Goal: Task Accomplishment & Management: Manage account settings

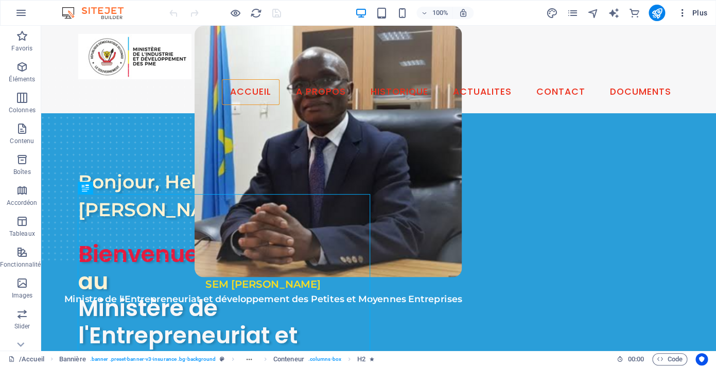
click at [697, 15] on span "Plus" at bounding box center [692, 13] width 30 height 10
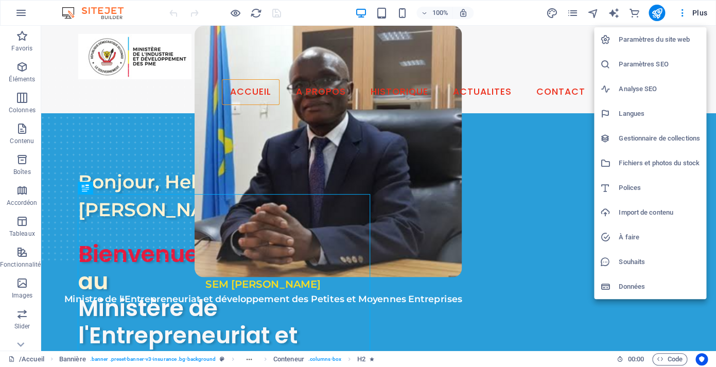
click at [574, 15] on div at bounding box center [358, 183] width 716 height 367
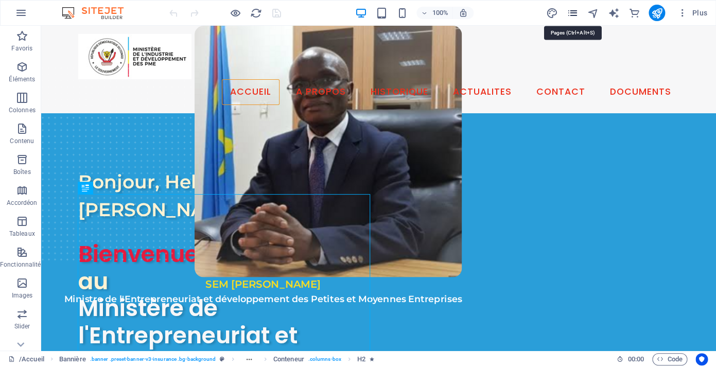
click at [575, 15] on icon "pages" at bounding box center [572, 13] width 12 height 12
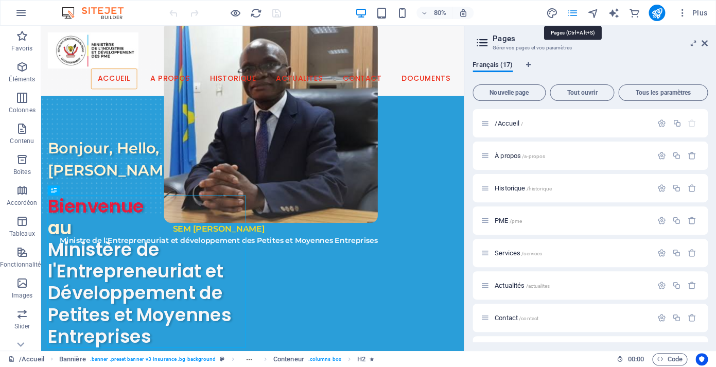
click at [574, 11] on icon "pages" at bounding box center [572, 13] width 12 height 12
click at [666, 93] on span "Tous les paramètres" at bounding box center [663, 93] width 80 height 6
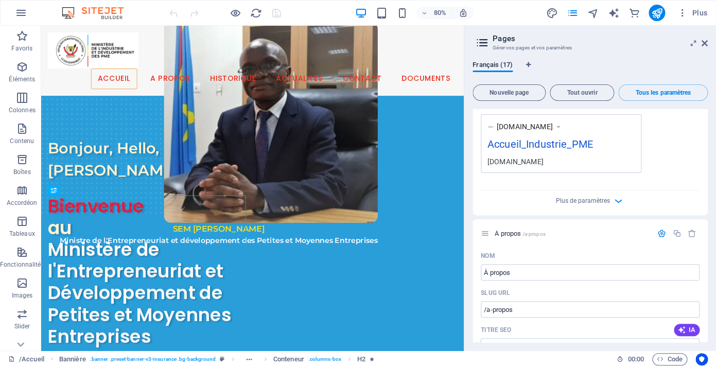
scroll to position [308, 0]
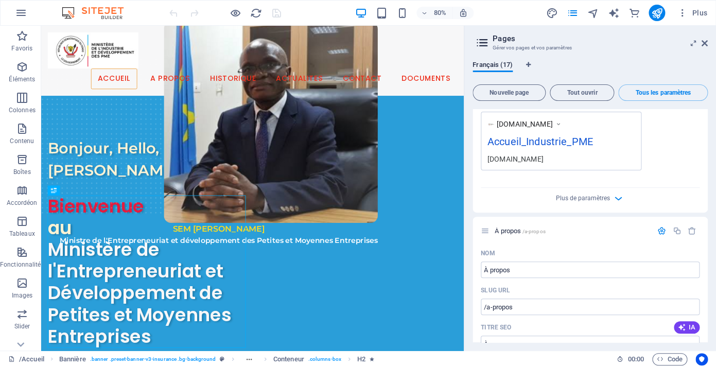
click at [544, 143] on div "Accueil_Industrie_PME" at bounding box center [560, 144] width 147 height 20
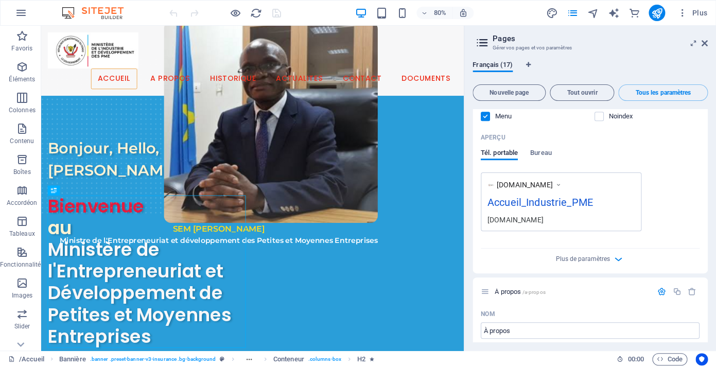
scroll to position [255, 0]
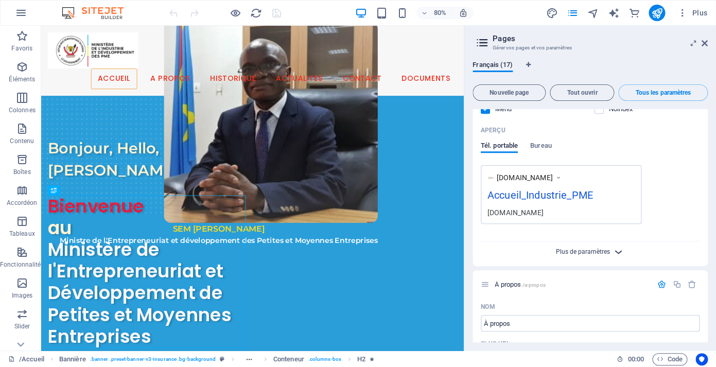
click at [599, 253] on span "Plus de paramètres" at bounding box center [583, 251] width 54 height 7
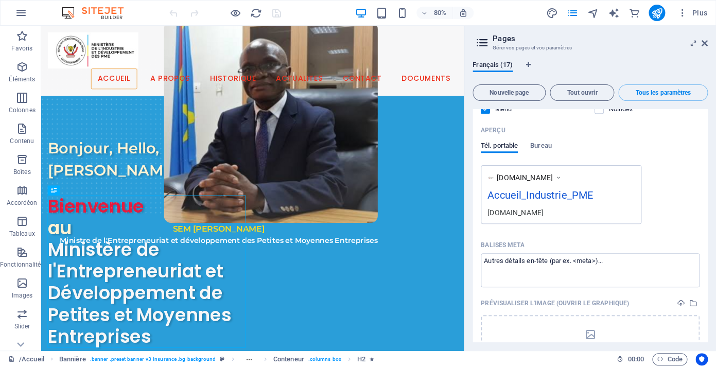
click at [525, 209] on div "[DOMAIN_NAME]" at bounding box center [560, 212] width 147 height 11
click at [518, 195] on div "Accueil_Industrie_PME" at bounding box center [560, 197] width 147 height 20
click at [544, 142] on span "Bureau" at bounding box center [541, 146] width 22 height 14
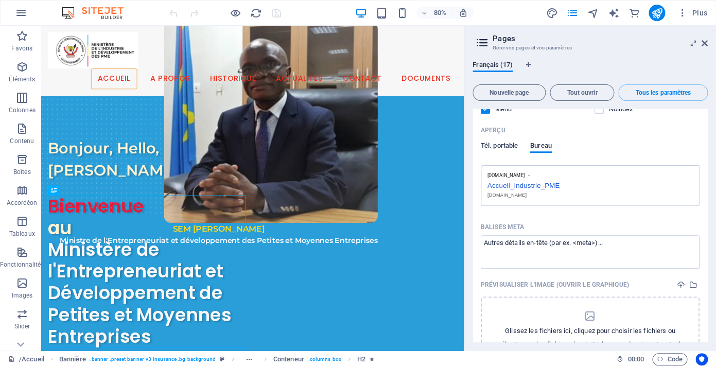
click at [500, 143] on span "Tél. portable" at bounding box center [499, 146] width 37 height 14
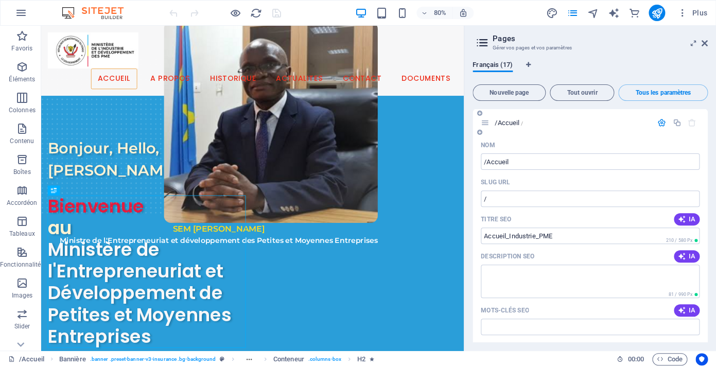
scroll to position [0, 0]
click at [535, 234] on input "Accueil_Industrie_PME" at bounding box center [590, 236] width 219 height 16
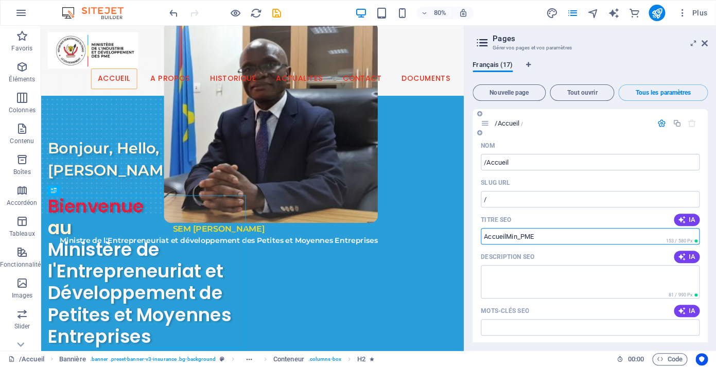
click at [522, 234] on input "AccueilMin_PME" at bounding box center [590, 236] width 219 height 16
type input "AccueilMin_EPME"
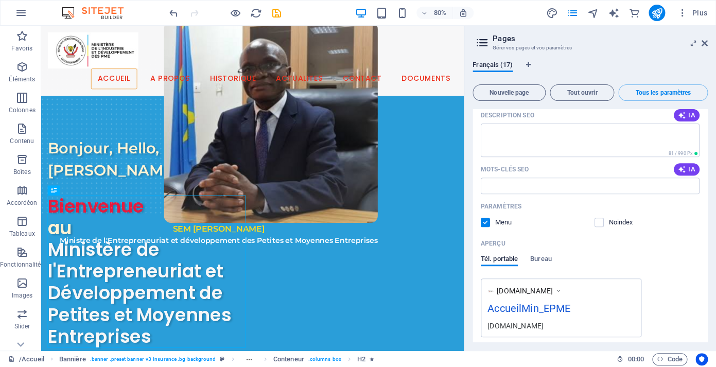
scroll to position [142, 0]
click at [278, 10] on icon "save" at bounding box center [277, 13] width 12 height 12
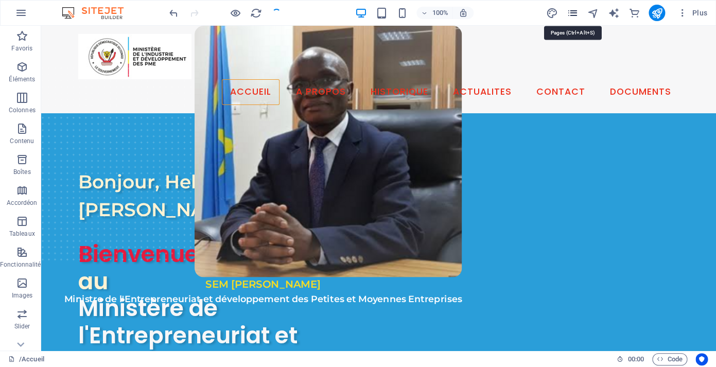
click at [575, 14] on icon "pages" at bounding box center [572, 13] width 12 height 12
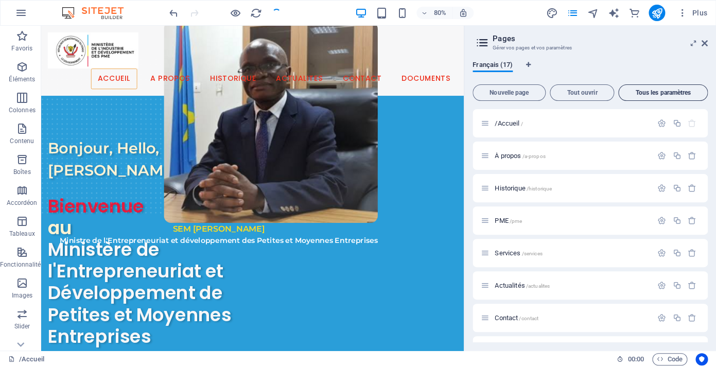
click at [639, 94] on span "Tous les paramètres" at bounding box center [663, 93] width 80 height 6
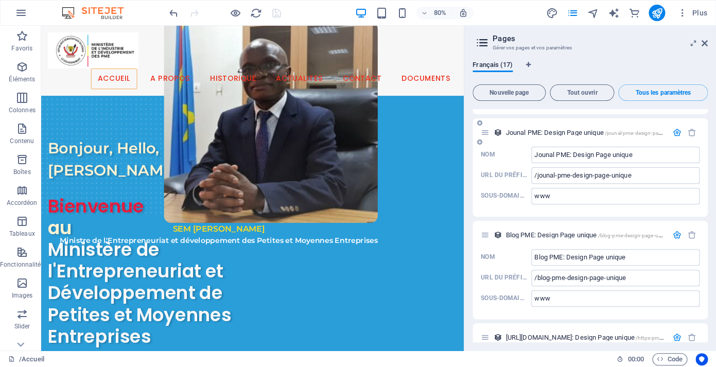
scroll to position [4140, 0]
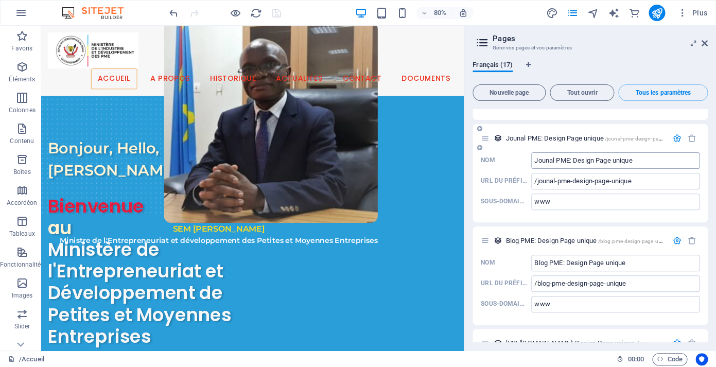
click at [557, 160] on input "Jounal PME: Design Page unique" at bounding box center [615, 160] width 168 height 16
type input "Jounal EPME: Design Page unique"
type input "/jounal-epme-design-page-unique"
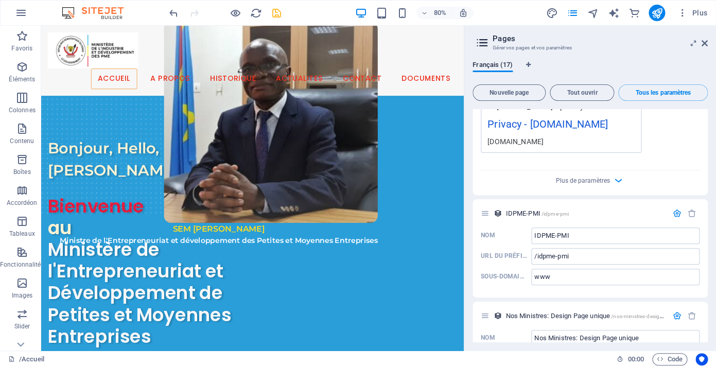
scroll to position [3618, 0]
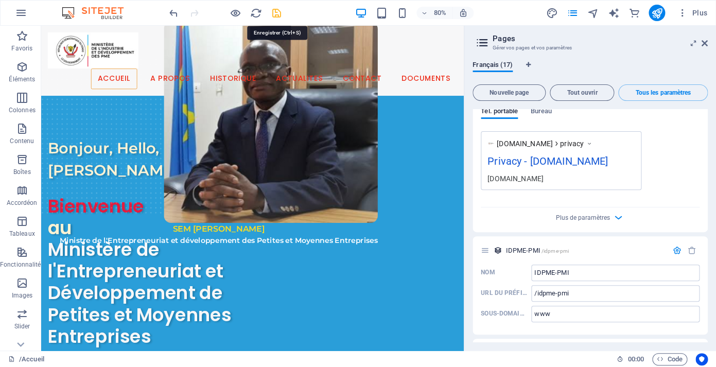
click at [278, 12] on icon "save" at bounding box center [277, 13] width 12 height 12
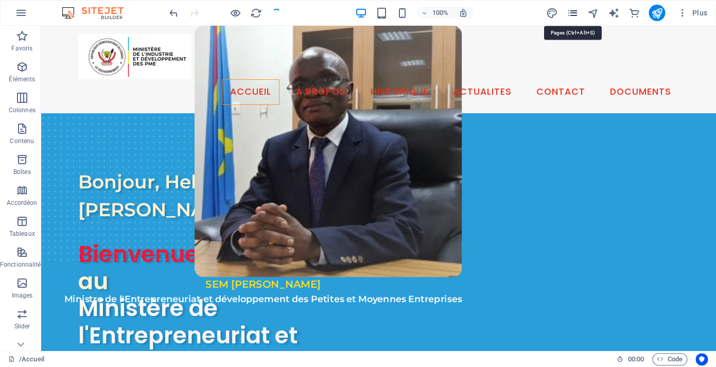
click at [569, 16] on icon "pages" at bounding box center [572, 13] width 12 height 12
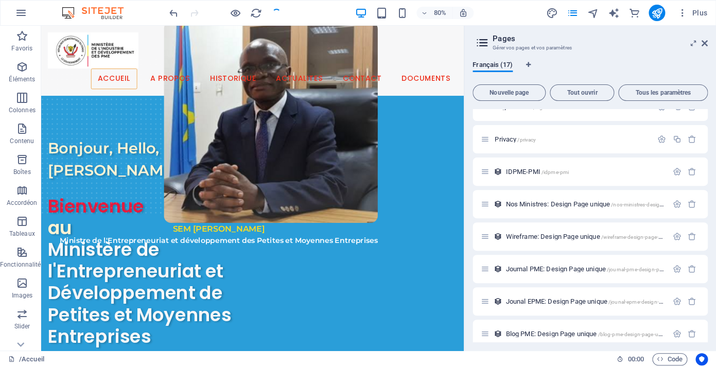
scroll to position [240, 0]
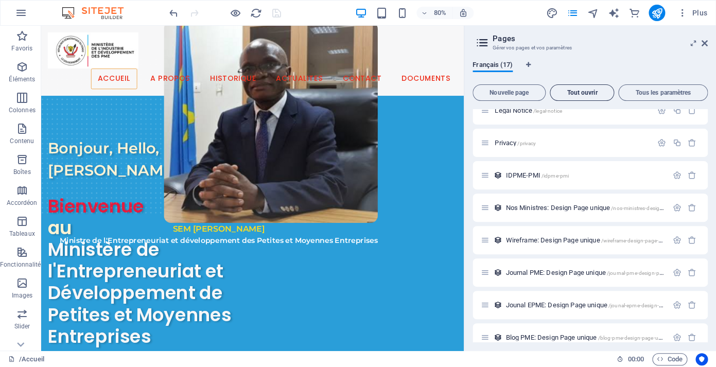
click at [572, 90] on span "Tout ouvrir" at bounding box center [581, 93] width 55 height 6
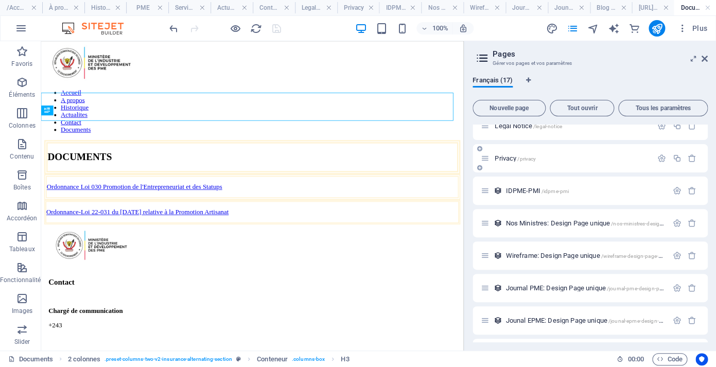
scroll to position [0, 0]
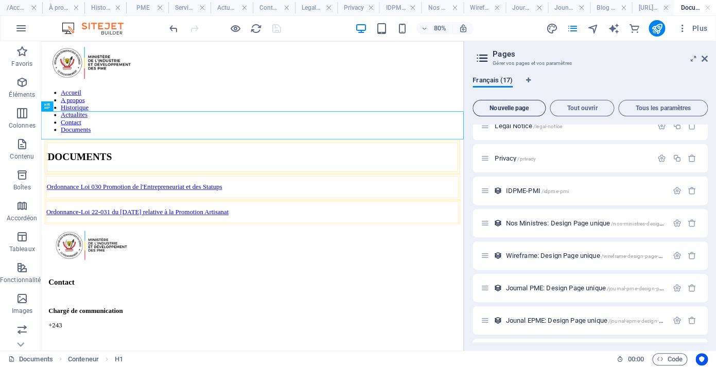
click at [509, 110] on span "Nouvelle page" at bounding box center [509, 108] width 64 height 6
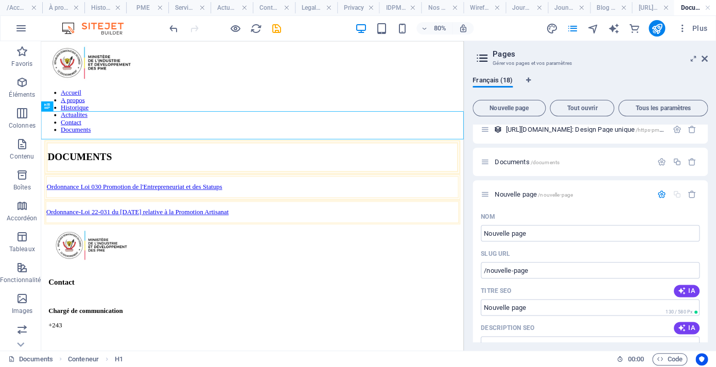
click at [540, 64] on h3 "Gérer vos pages et vos paramètres" at bounding box center [590, 63] width 195 height 9
click at [703, 60] on icon at bounding box center [705, 59] width 6 height 8
click at [565, 59] on div "Accueil A propos Historique Actualites Contact Documents" at bounding box center [305, 100] width 520 height 111
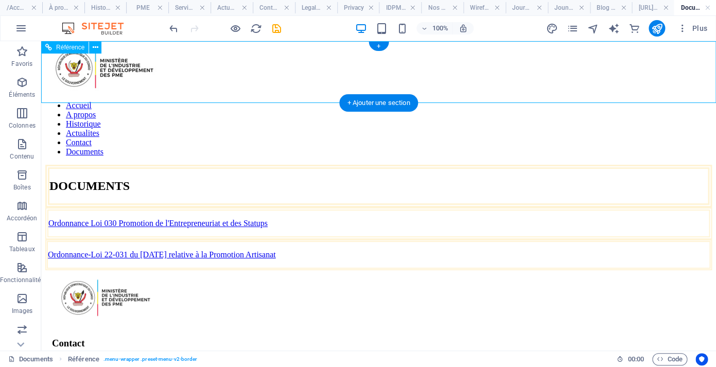
click at [701, 59] on div "Accueil A propos Historique Actualites Contact Documents" at bounding box center [378, 100] width 667 height 111
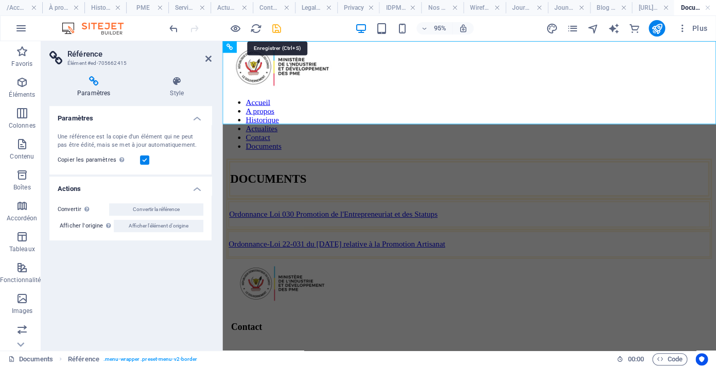
drag, startPoint x: 278, startPoint y: 27, endPoint x: 338, endPoint y: 156, distance: 142.8
click at [278, 27] on icon "save" at bounding box center [277, 29] width 12 height 12
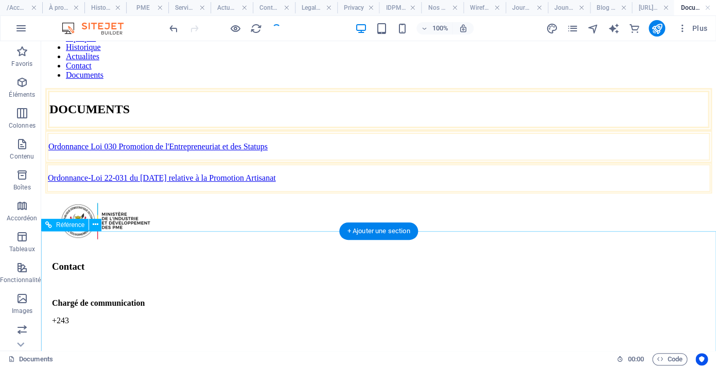
scroll to position [0, 0]
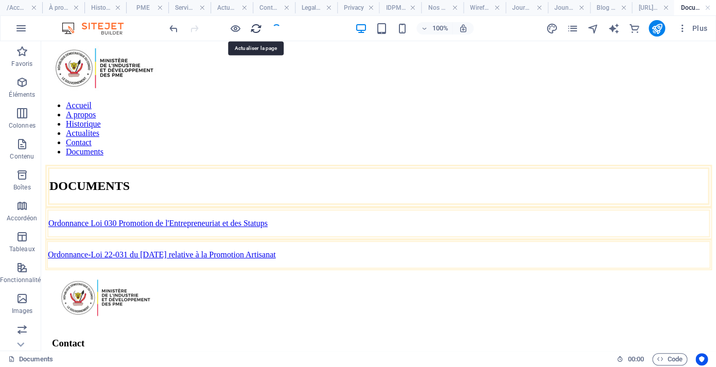
click at [251, 28] on icon "reload" at bounding box center [256, 29] width 12 height 12
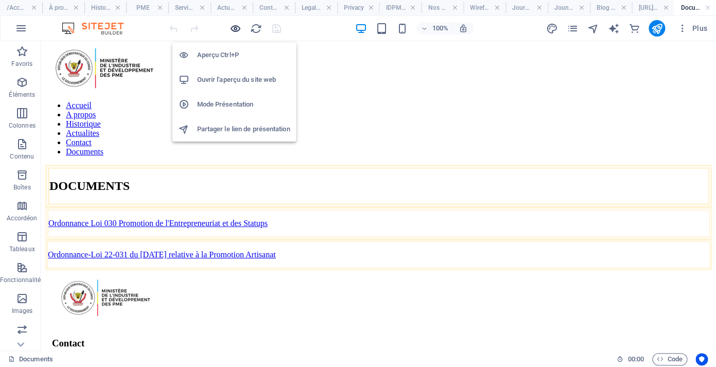
click at [237, 28] on icon "button" at bounding box center [236, 29] width 12 height 12
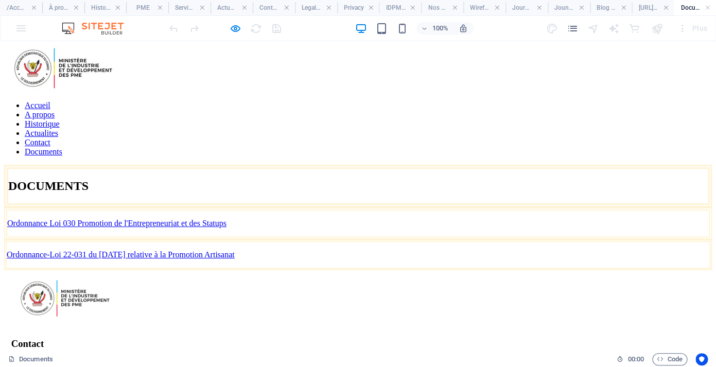
click at [50, 101] on link "Accueil" at bounding box center [38, 105] width 26 height 9
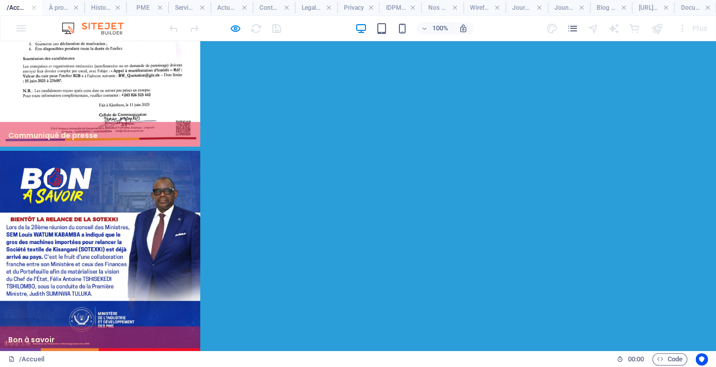
scroll to position [1578, 0]
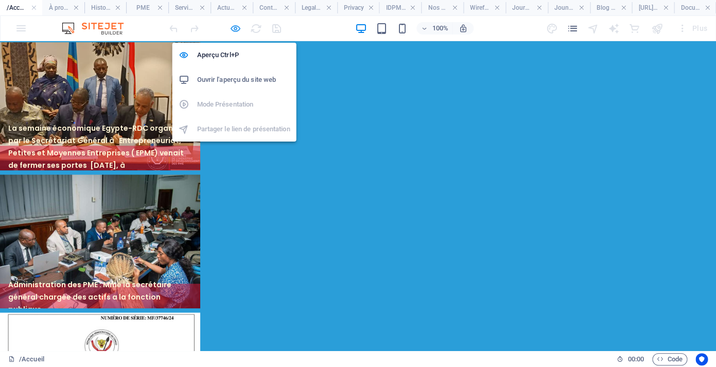
click at [232, 29] on icon "button" at bounding box center [236, 29] width 12 height 12
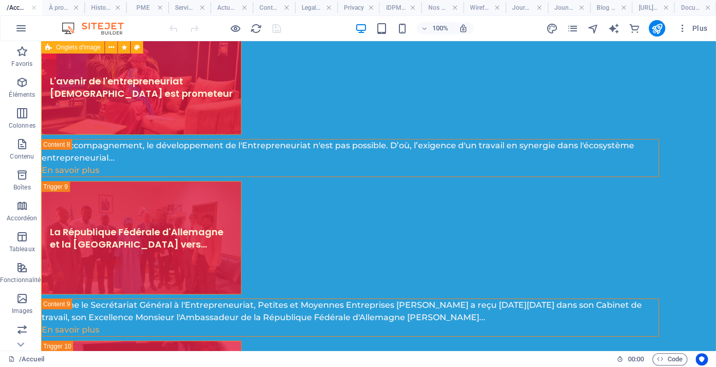
scroll to position [2978, 0]
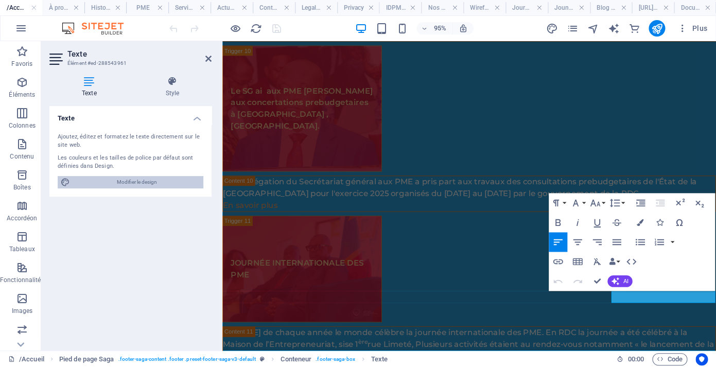
click at [130, 184] on span "Modifier le design" at bounding box center [136, 182] width 127 height 12
select select "px"
select select "500"
select select "px"
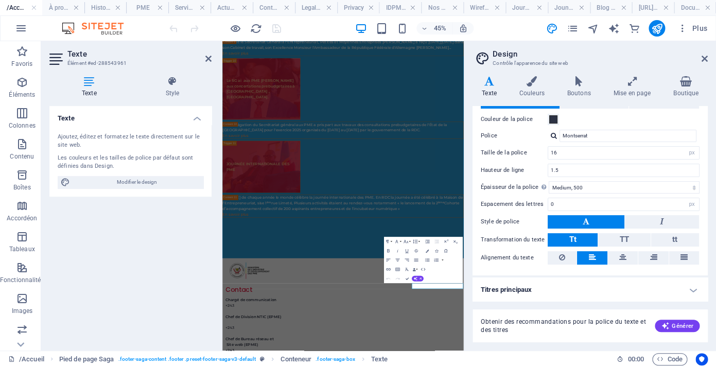
scroll to position [0, 0]
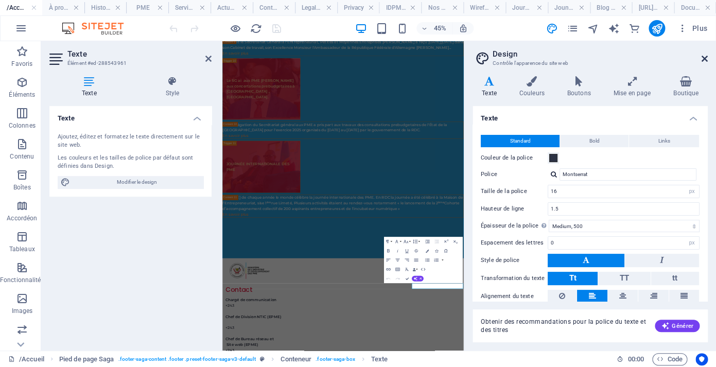
click at [702, 56] on icon at bounding box center [705, 59] width 6 height 8
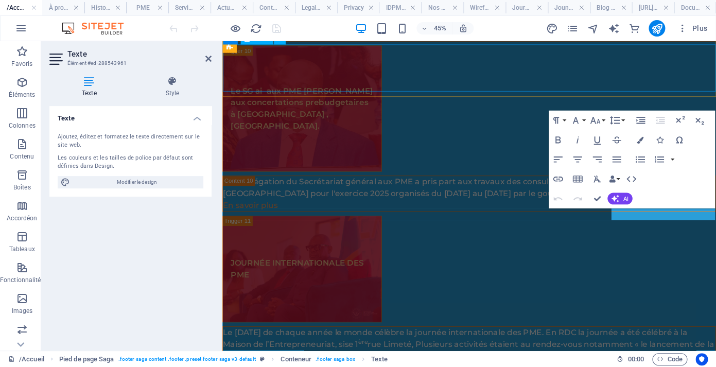
scroll to position [2721, 0]
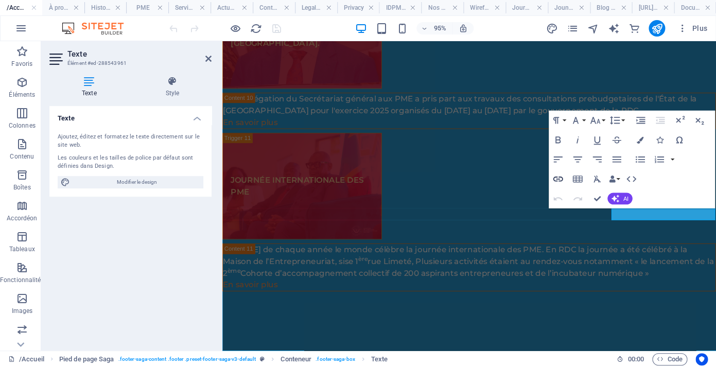
click at [557, 180] on icon "button" at bounding box center [558, 179] width 12 height 12
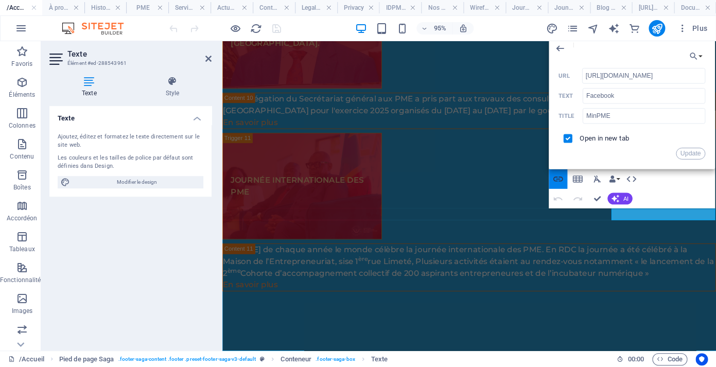
scroll to position [0, 16]
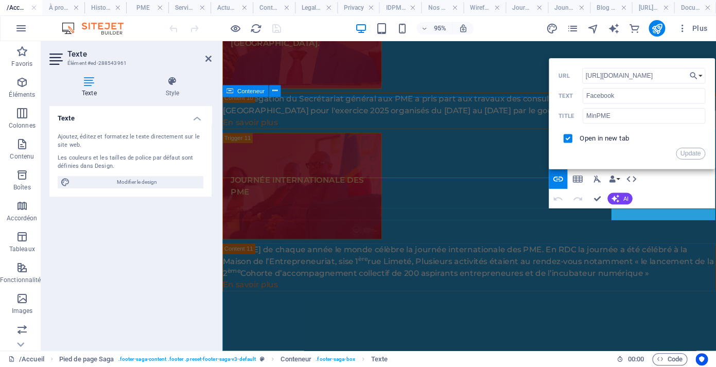
click at [515, 310] on div at bounding box center [481, 352] width 519 height 85
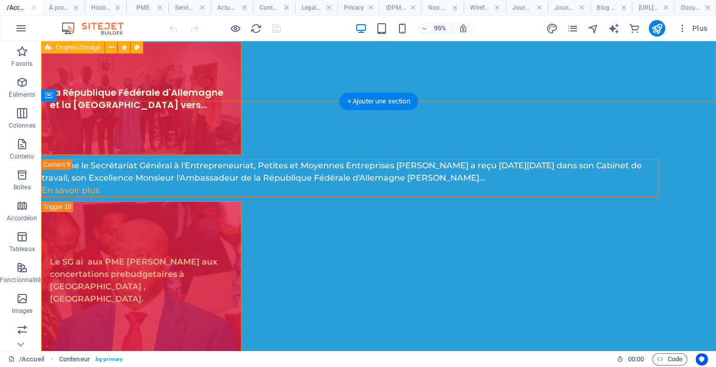
scroll to position [2971, 0]
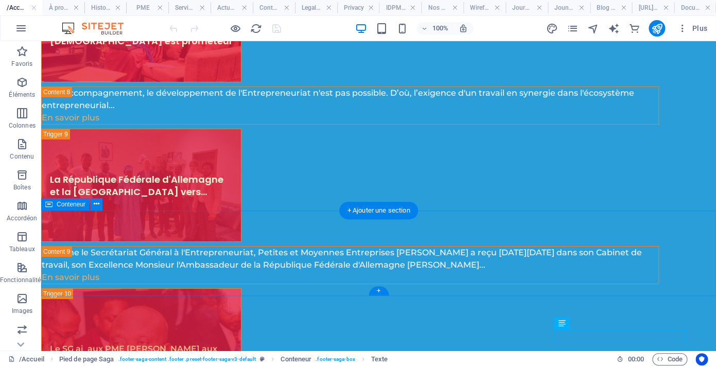
scroll to position [2862, 0]
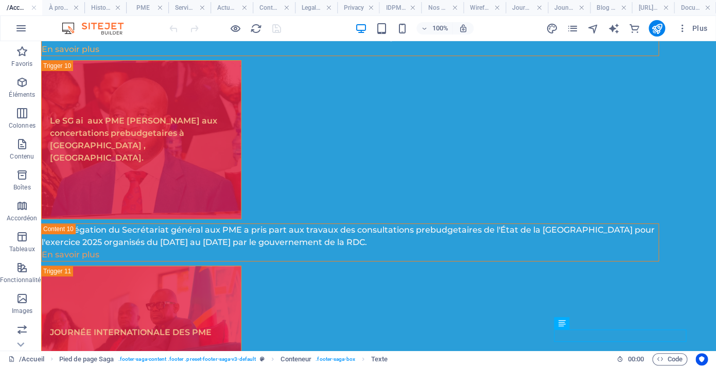
click at [666, 28] on div "Plus" at bounding box center [629, 28] width 166 height 16
drag, startPoint x: 657, startPoint y: 29, endPoint x: 647, endPoint y: 99, distance: 70.8
click at [657, 29] on icon "publish" at bounding box center [657, 29] width 12 height 12
